Goal: Task Accomplishment & Management: Manage account settings

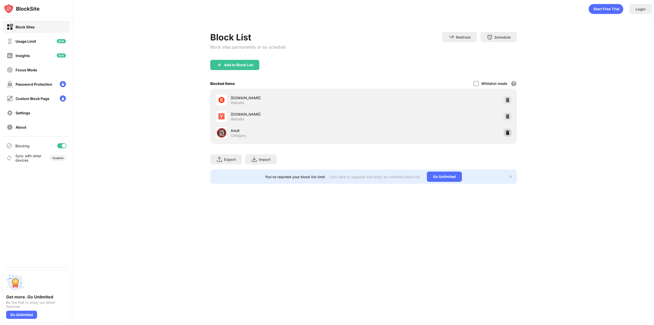
click at [507, 134] on img at bounding box center [507, 132] width 5 height 5
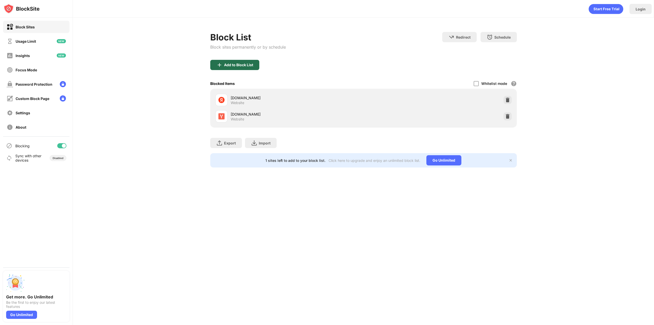
click at [240, 67] on div "Add to Block List" at bounding box center [234, 65] width 49 height 10
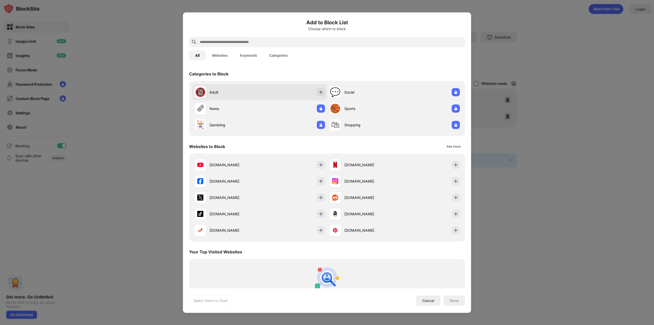
click at [266, 92] on div "🔞 Adult" at bounding box center [259, 92] width 135 height 16
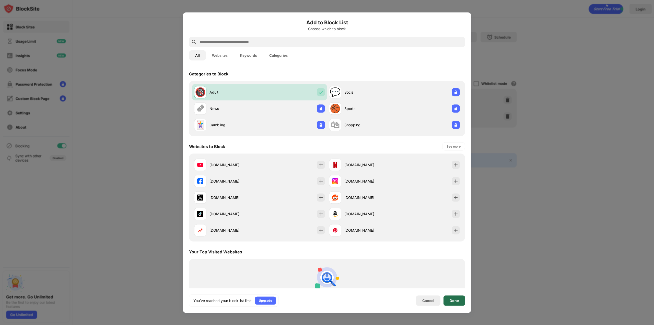
click at [457, 300] on div "Done" at bounding box center [454, 300] width 9 height 4
